Goal: Task Accomplishment & Management: Complete application form

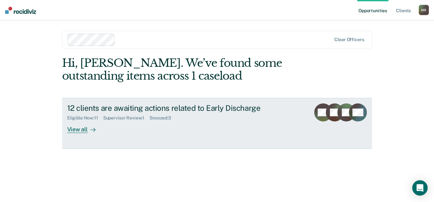
click at [83, 133] on div "View all" at bounding box center [85, 127] width 36 height 13
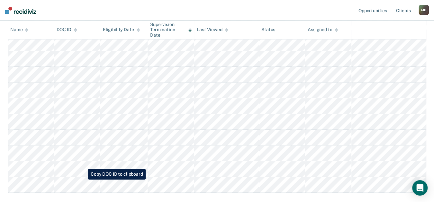
scroll to position [178, 0]
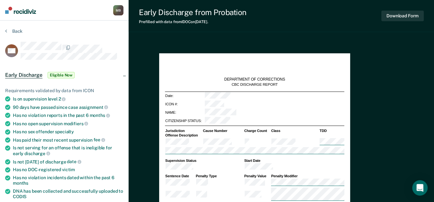
type textarea "x"
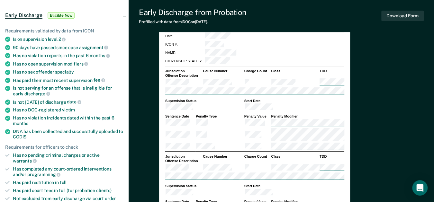
scroll to position [143, 0]
